Goal: Task Accomplishment & Management: Manage account settings

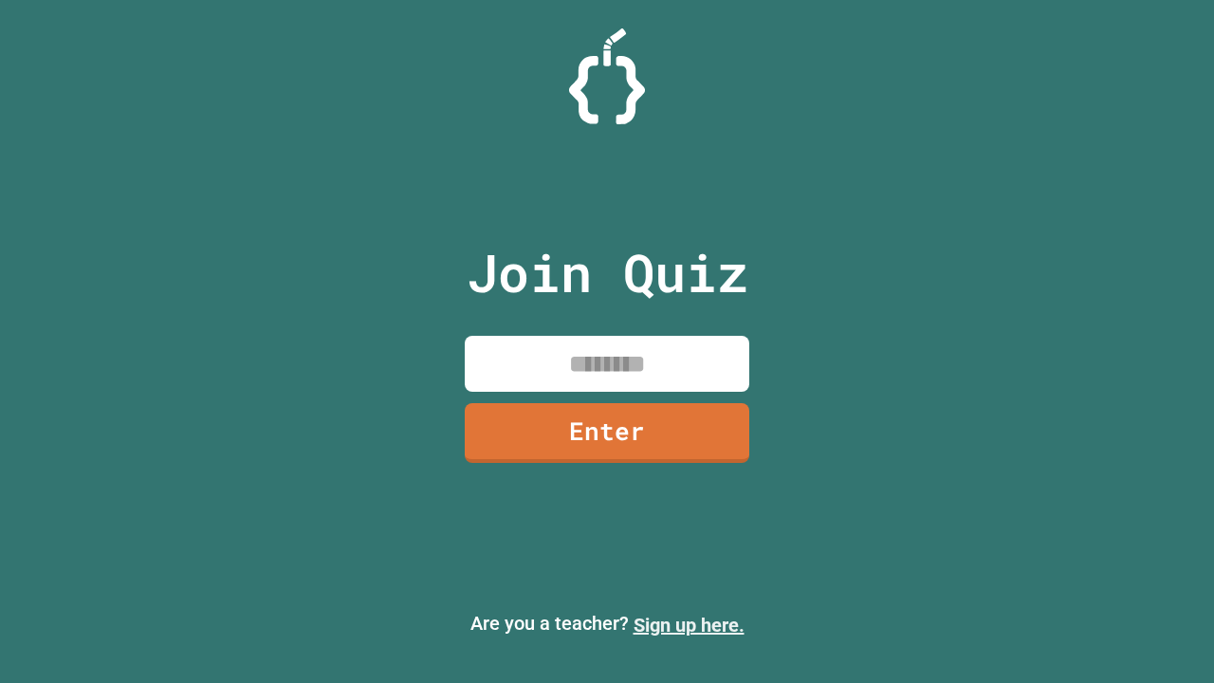
click at [688, 625] on link "Sign up here." at bounding box center [688, 624] width 111 height 23
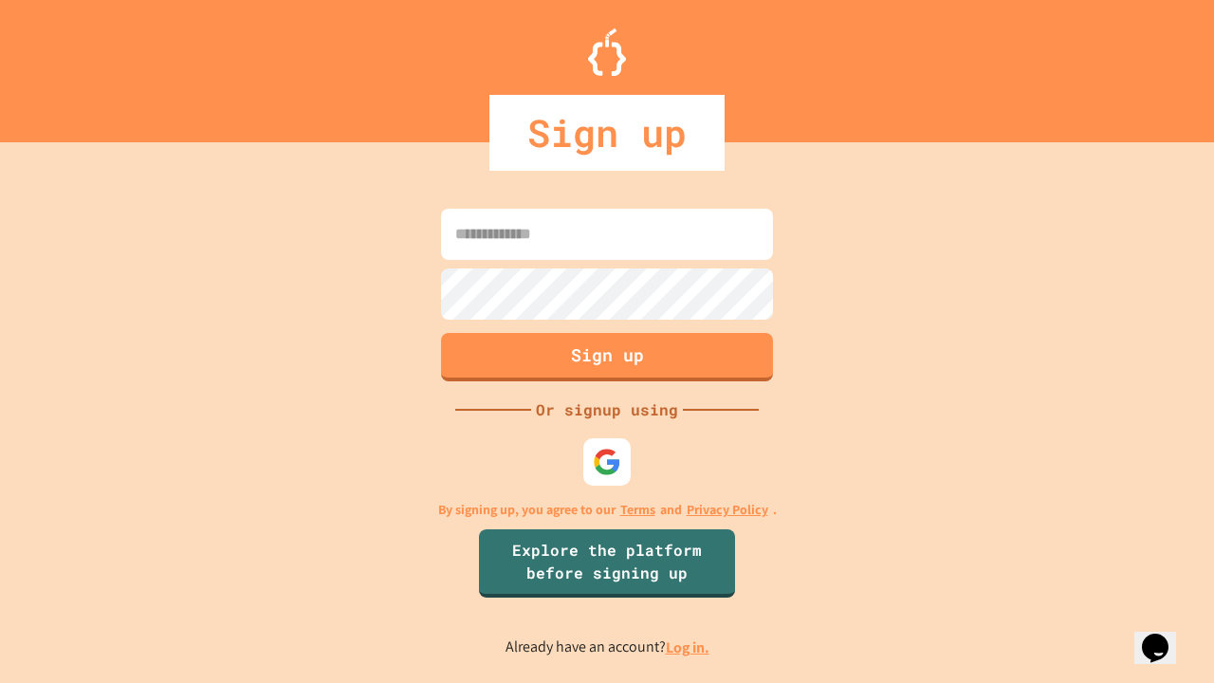
click at [688, 647] on link "Log in." at bounding box center [688, 647] width 44 height 20
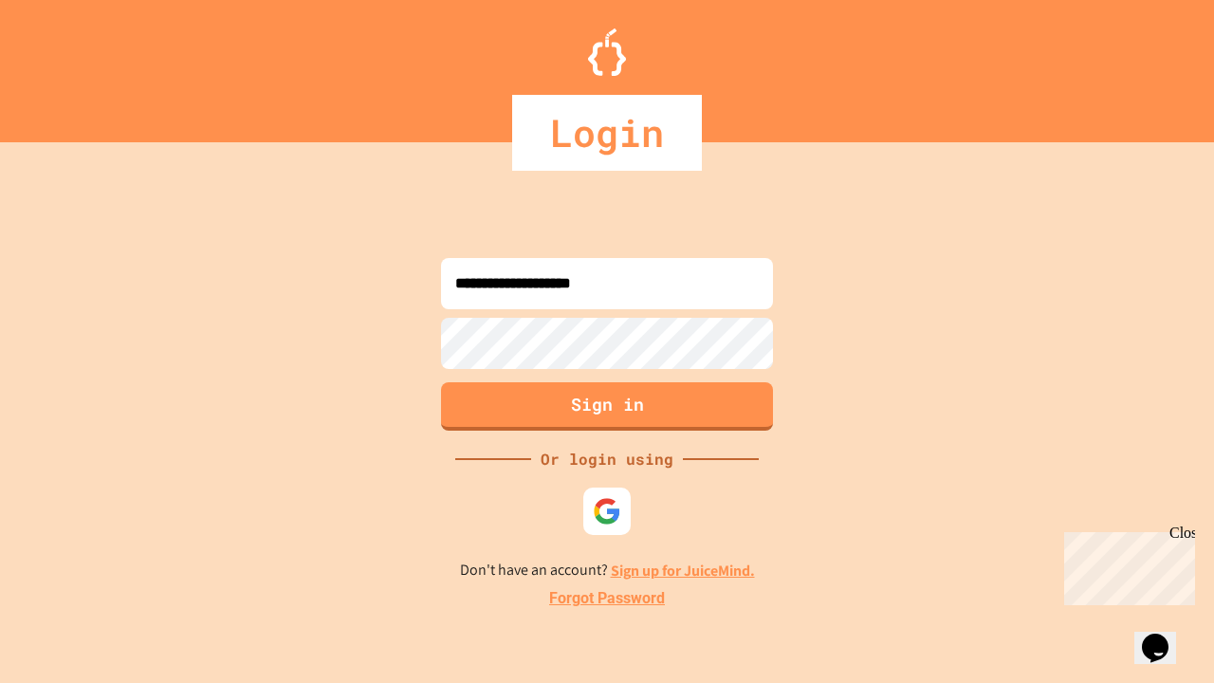
type input "**********"
